Goal: Navigation & Orientation: Find specific page/section

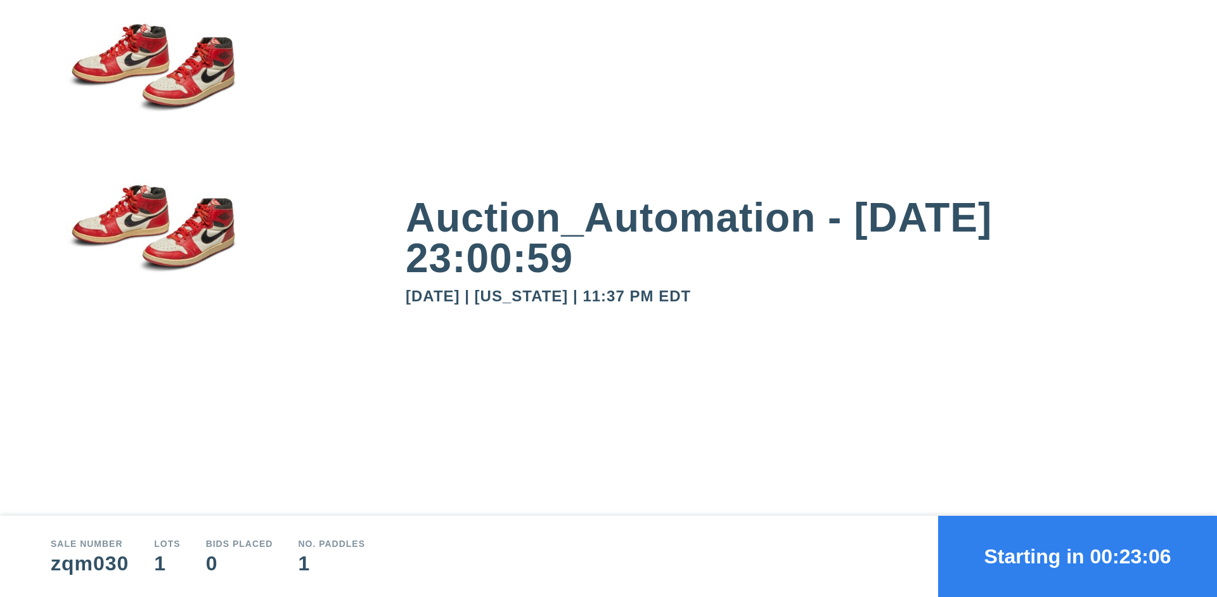
click at [1078, 556] on button "Starting in 00:23:06" at bounding box center [1077, 555] width 279 height 81
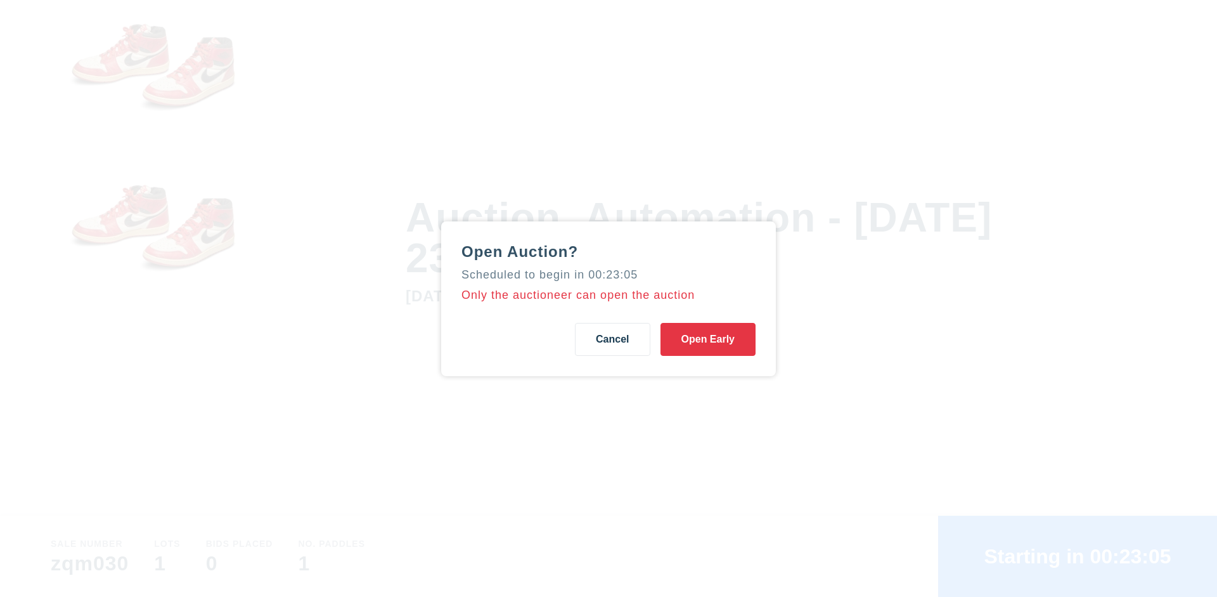
click at [708, 339] on button "Open Early" at bounding box center [708, 339] width 95 height 33
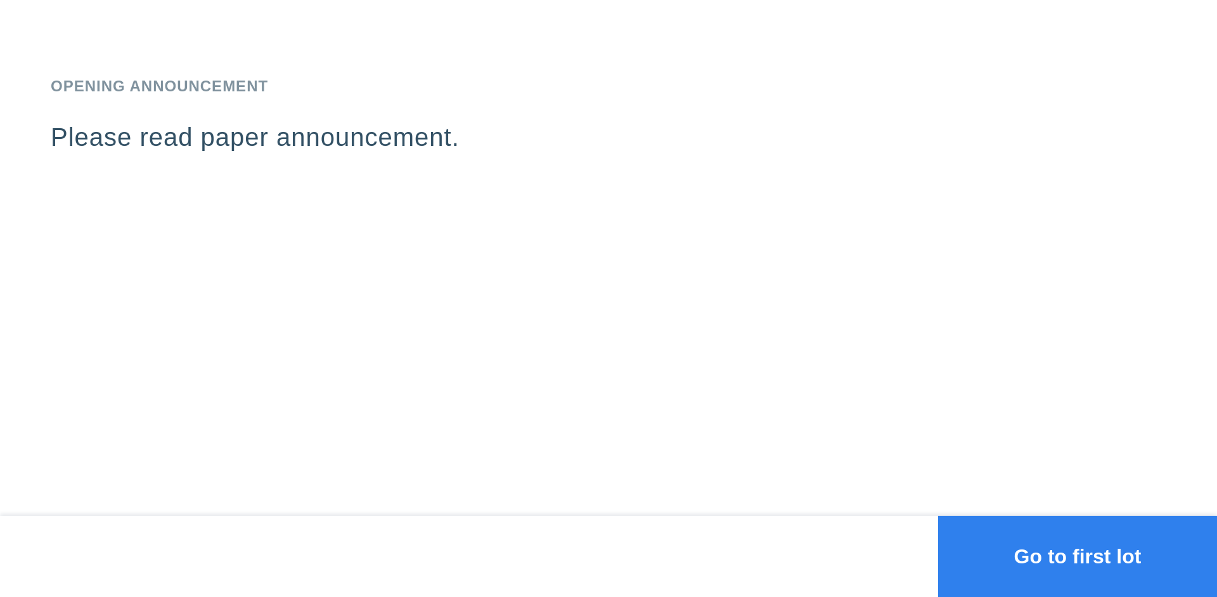
click at [1078, 556] on button "Go to first lot" at bounding box center [1077, 555] width 279 height 81
